Goal: Task Accomplishment & Management: Manage account settings

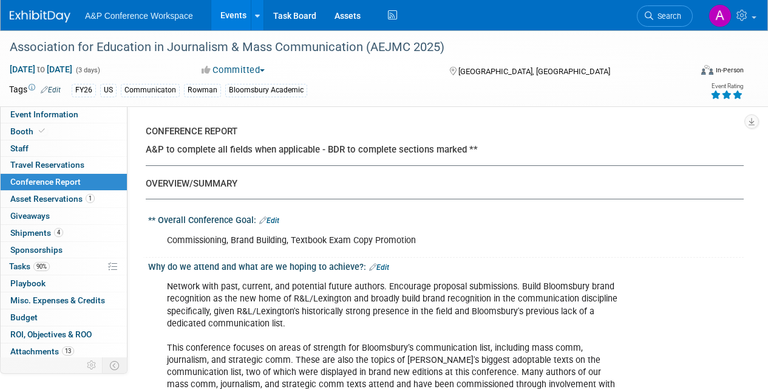
select select "NO"
select select "YES"
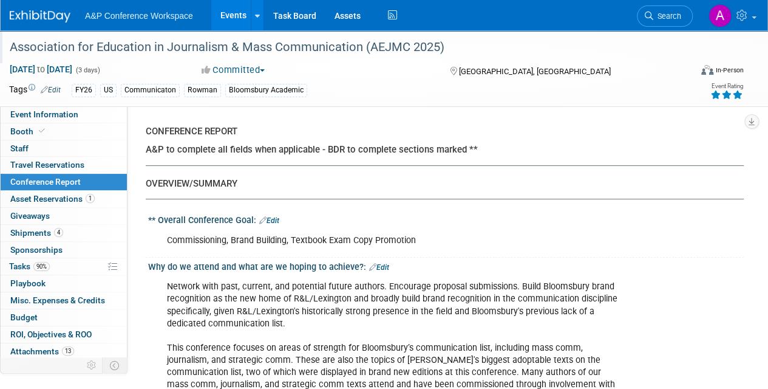
scroll to position [16, 0]
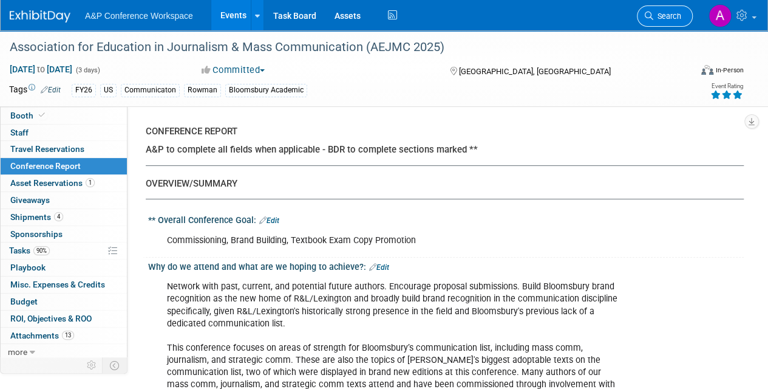
click at [677, 16] on span "Search" at bounding box center [667, 16] width 28 height 9
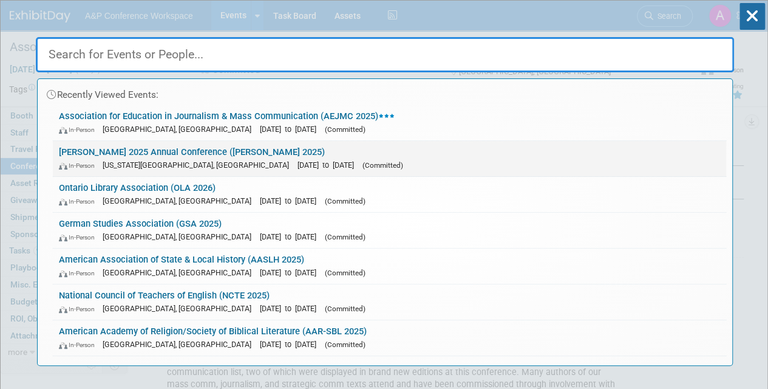
click at [310, 153] on link "ALISE 2025 Annual Conference (ALISE 2025) In-Person Kansas City, MO Oct 6, 2025…" at bounding box center [389, 158] width 673 height 35
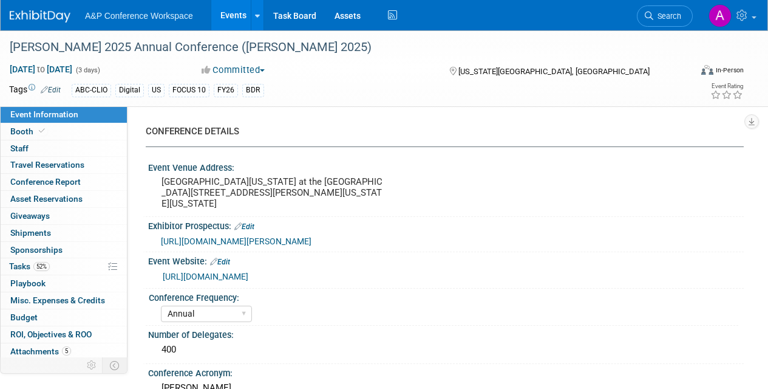
select select "Annual"
select select "Level 2"
select select "In-Person Booth"
select select "Library & Information Science"
select select "Bloomsbury Libraries Unlimited"
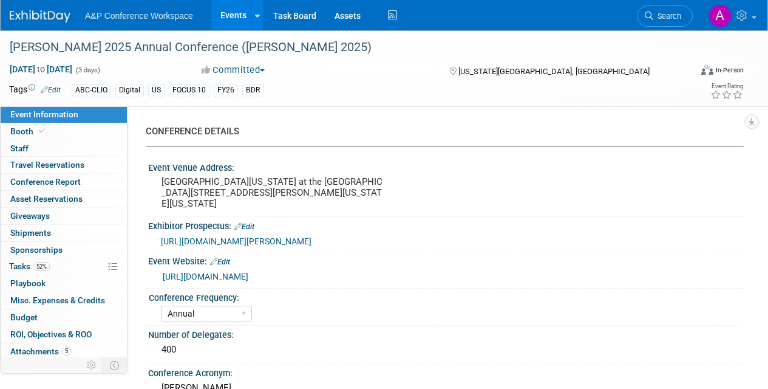
select select "[PERSON_NAME]"
select select "Brand/Subject Presence​"
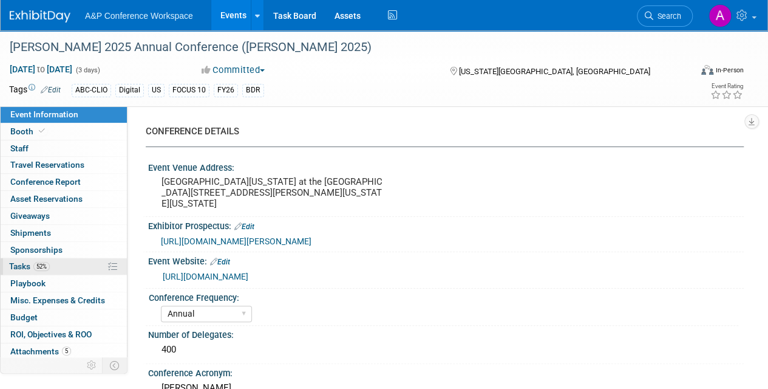
drag, startPoint x: 13, startPoint y: 266, endPoint x: 31, endPoint y: 268, distance: 18.3
click at [13, 266] on span "Tasks 52%" at bounding box center [29, 266] width 41 height 10
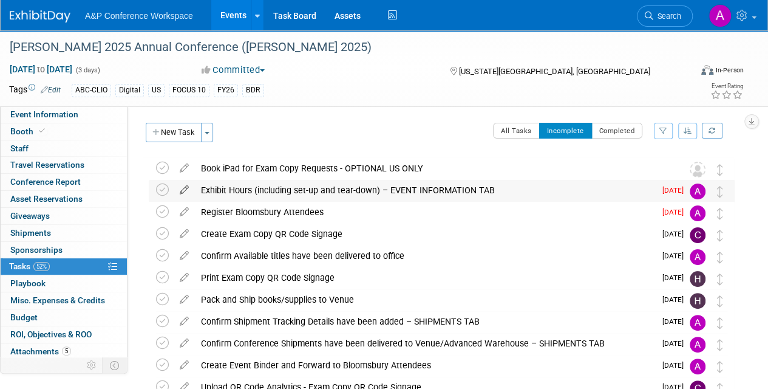
click at [186, 188] on icon at bounding box center [184, 187] width 21 height 15
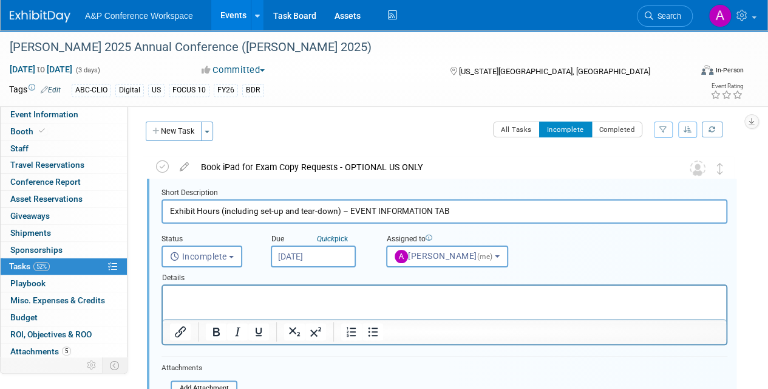
click at [340, 254] on input "[DATE]" at bounding box center [313, 256] width 85 height 22
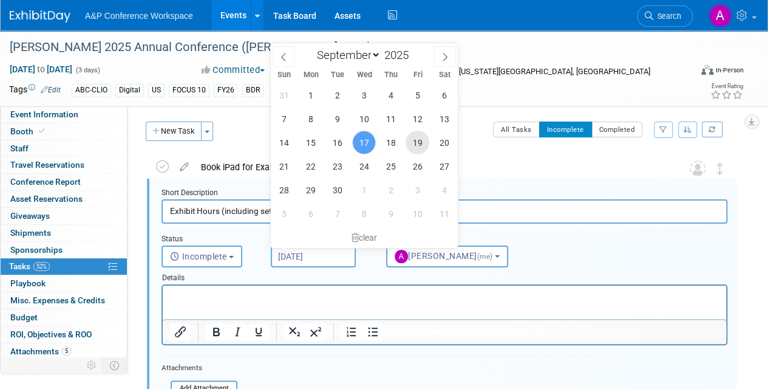
click at [423, 141] on span "19" at bounding box center [418, 143] width 24 height 24
type input "[DATE]"
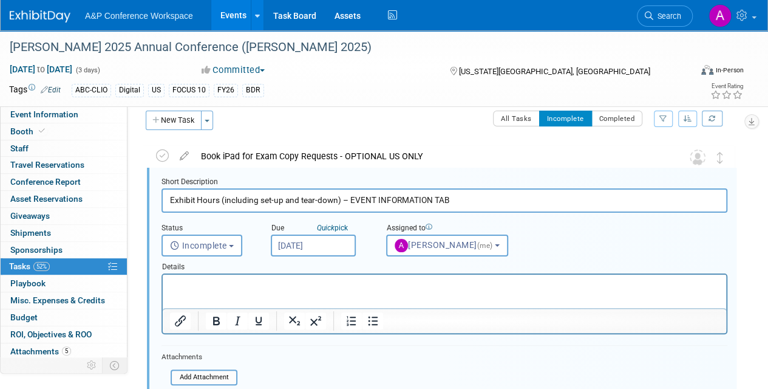
scroll to position [183, 0]
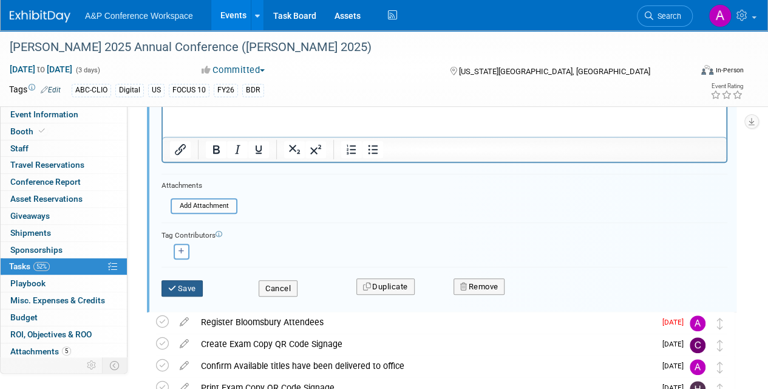
click at [197, 280] on button "Save" at bounding box center [181, 288] width 41 height 17
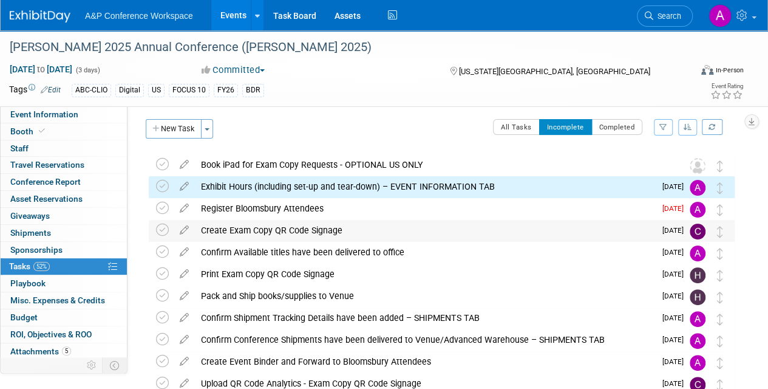
scroll to position [0, 0]
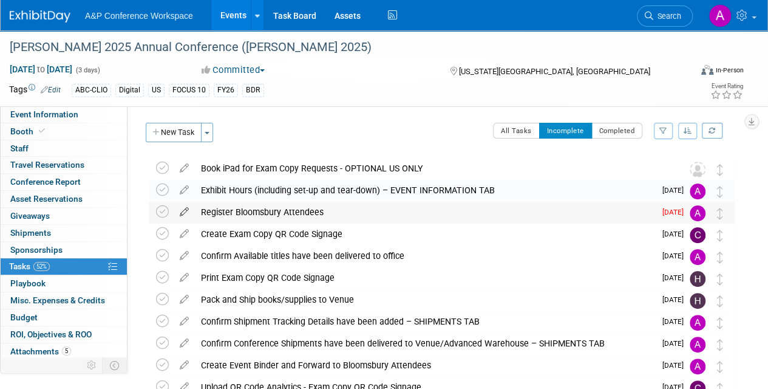
click at [186, 208] on icon at bounding box center [184, 209] width 21 height 15
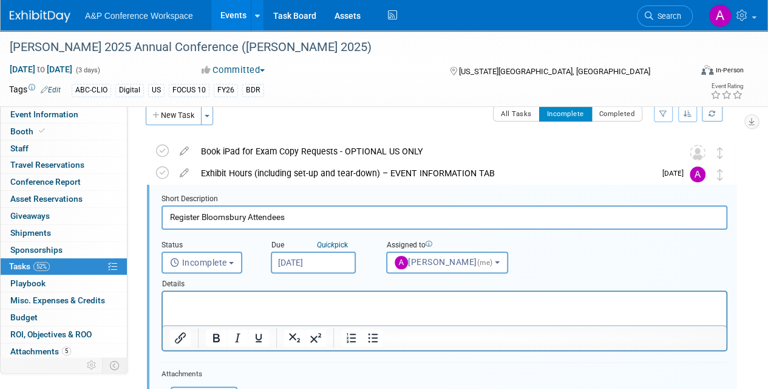
scroll to position [23, 0]
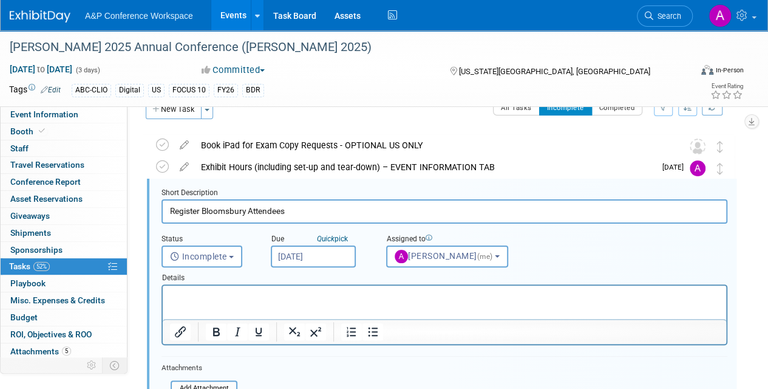
click at [333, 260] on input "[DATE]" at bounding box center [313, 256] width 85 height 22
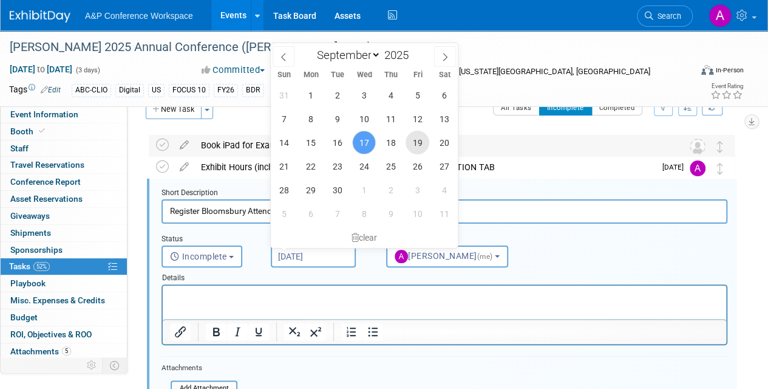
click at [423, 140] on span "19" at bounding box center [418, 143] width 24 height 24
type input "[DATE]"
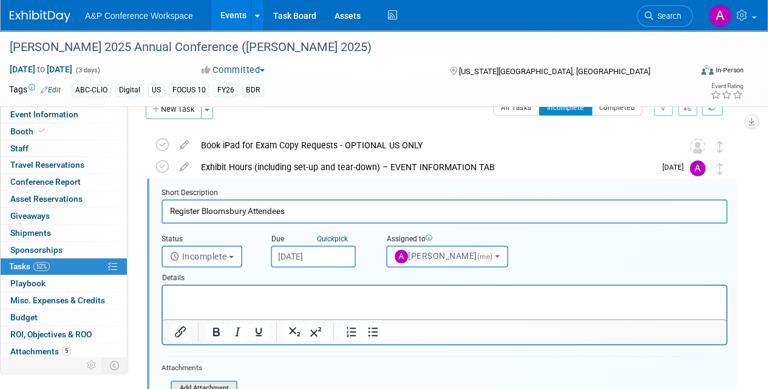
click at [206, 382] on input "file" at bounding box center [174, 387] width 124 height 13
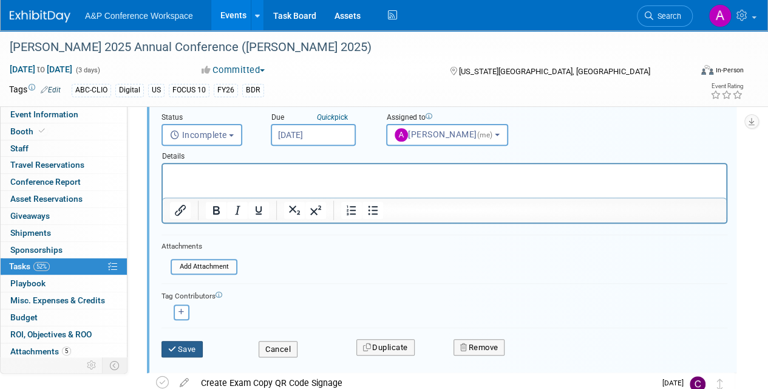
click at [192, 345] on button "Save" at bounding box center [181, 349] width 41 height 17
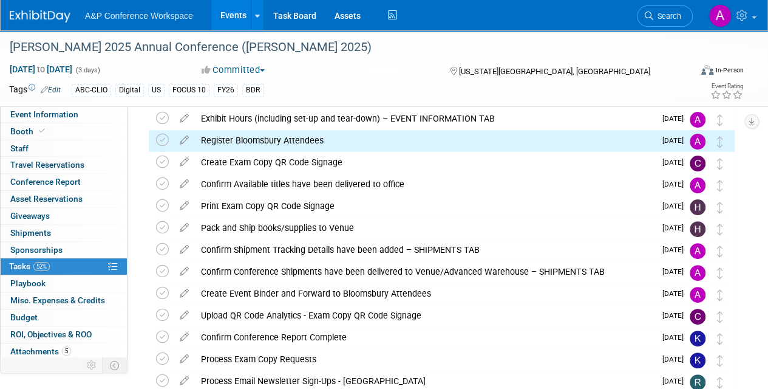
scroll to position [0, 0]
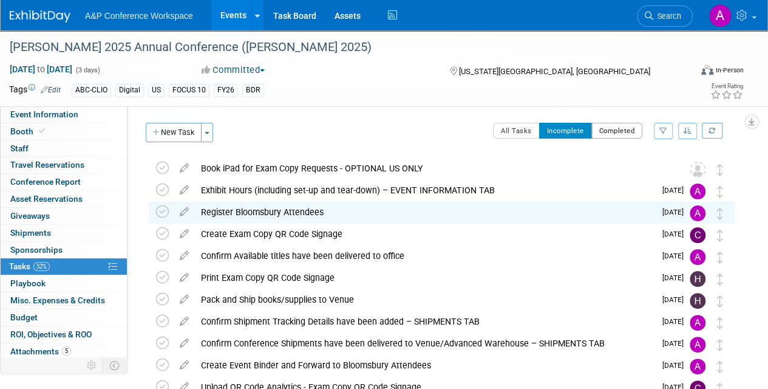
click at [627, 135] on button "Completed" at bounding box center [617, 131] width 52 height 16
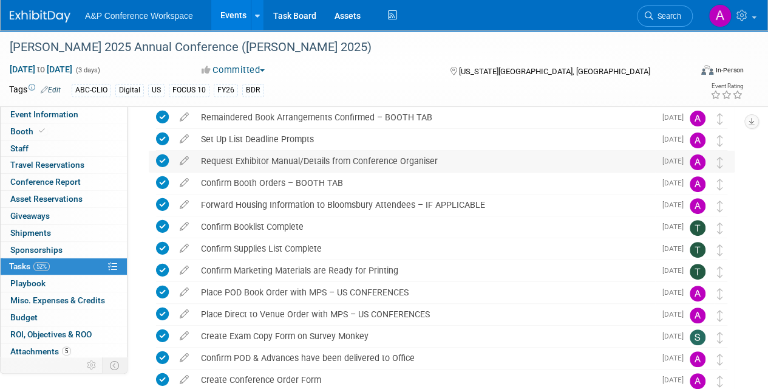
scroll to position [121, 0]
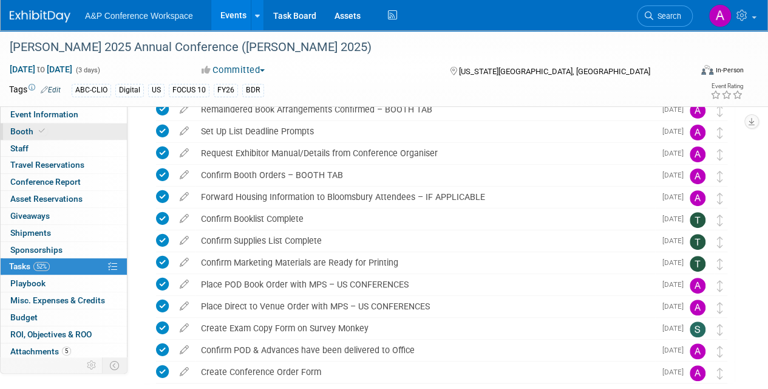
click at [25, 125] on link "Booth" at bounding box center [64, 131] width 126 height 16
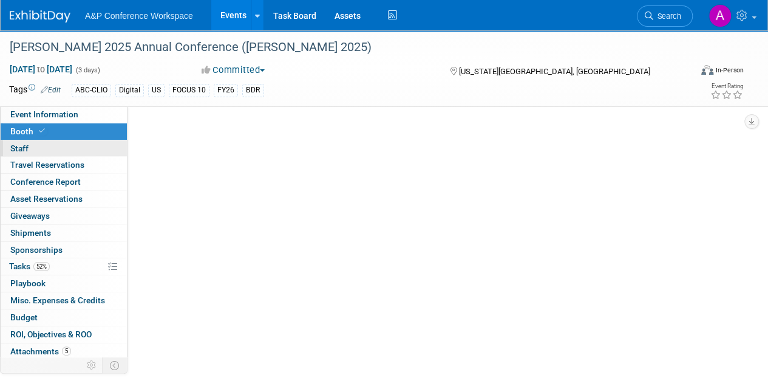
scroll to position [0, 0]
select select "CLLU - Libraries Unlimited"
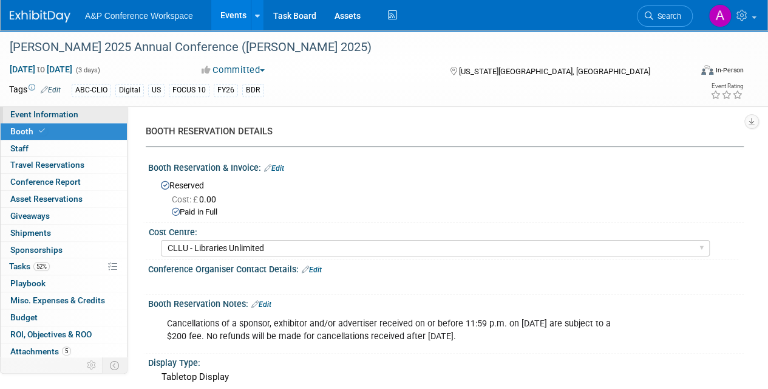
click at [60, 114] on span "Event Information" at bounding box center [44, 114] width 68 height 10
select select "Annual"
select select "Level 2"
select select "In-Person Booth"
select select "Library & Information Science"
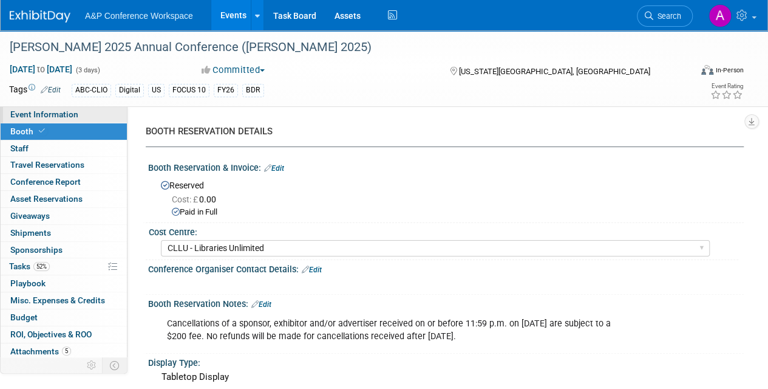
select select "Bloomsbury Libraries Unlimited"
select select "[PERSON_NAME]"
select select "Brand/Subject Presence​"
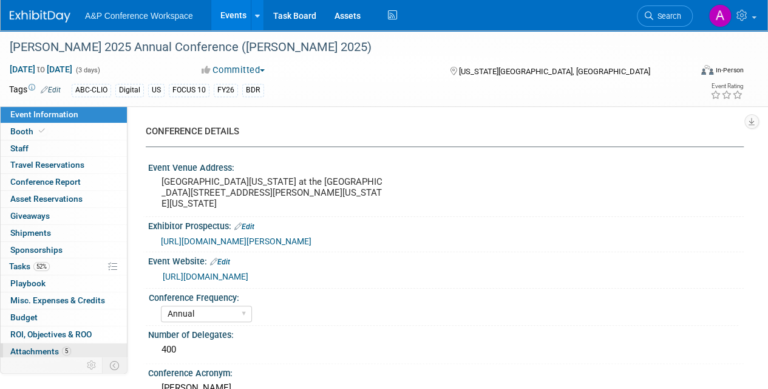
click at [15, 348] on span "Attachments 5" at bounding box center [40, 351] width 61 height 10
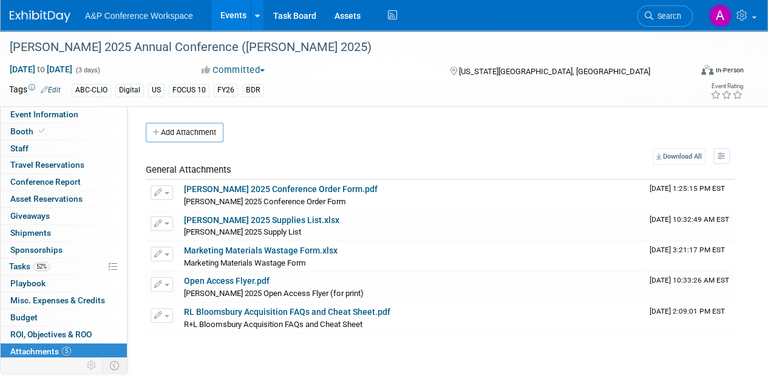
click at [741, 346] on div "CONFERENCE DETAILS Event Venue Address: [GEOGRAPHIC_DATA][US_STATE] at the [GEO…" at bounding box center [435, 239] width 616 height 267
